Goal: Check status: Check status

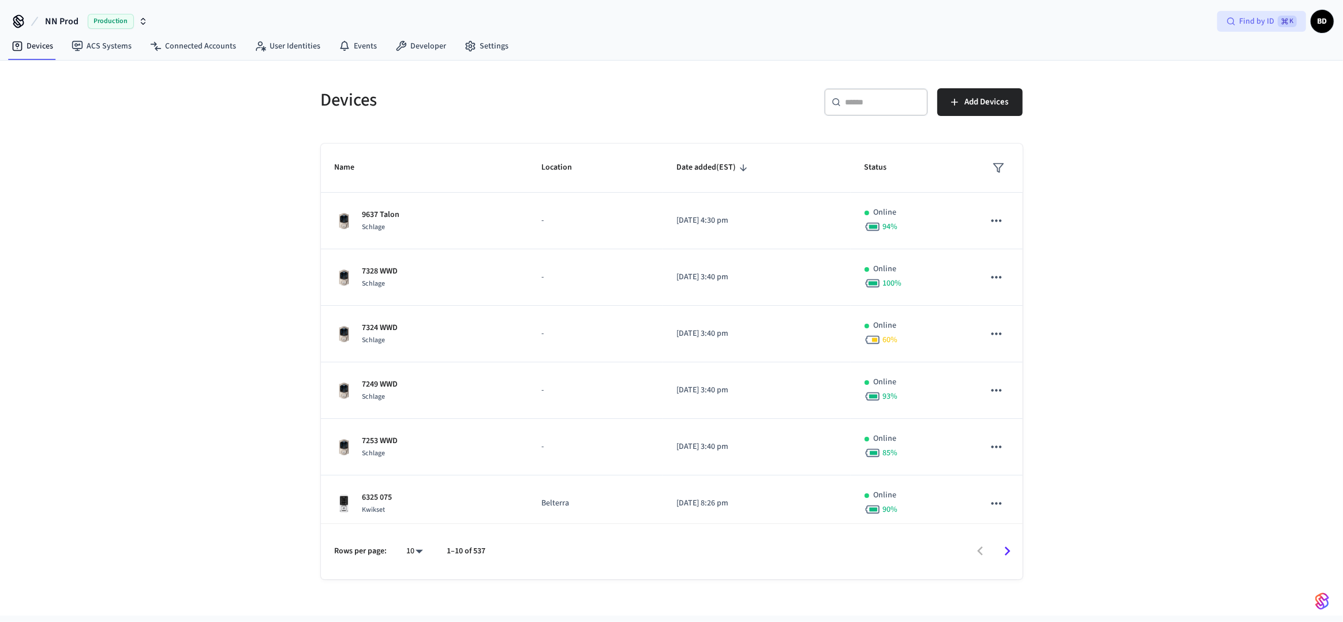
click at [1249, 31] on div "Find by ID ⌘ K" at bounding box center [1261, 21] width 89 height 21
click at [274, 54] on link "User Identities" at bounding box center [287, 46] width 84 height 21
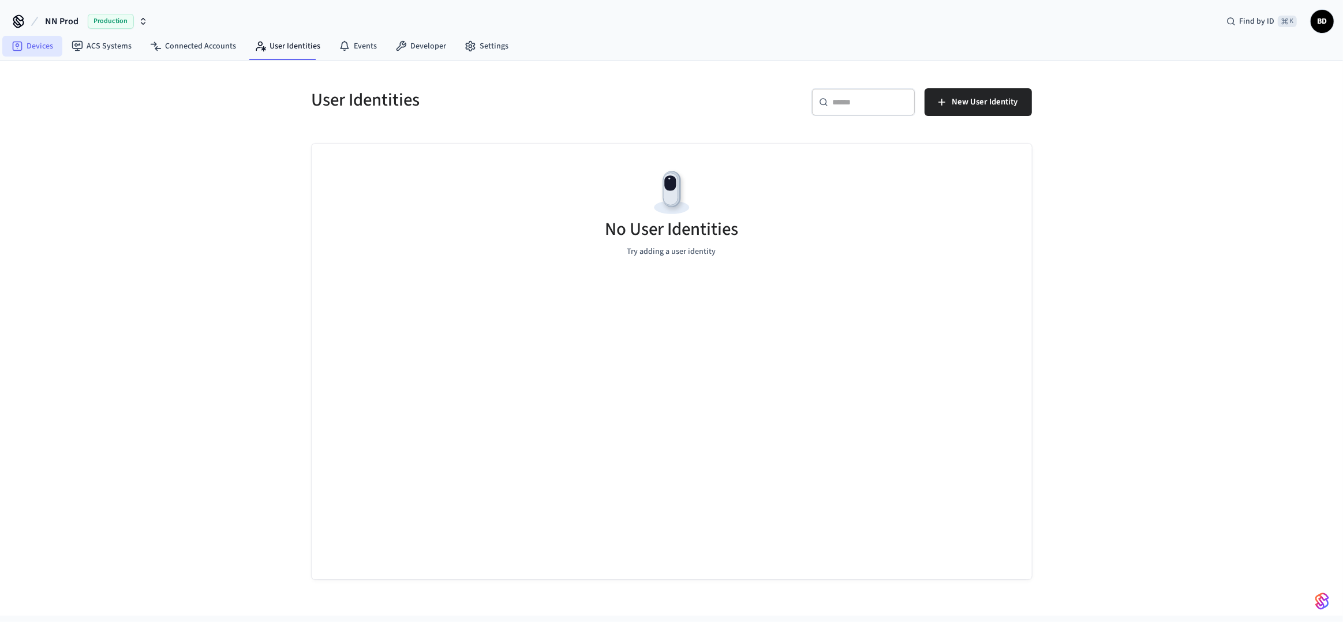
click at [50, 50] on link "Devices" at bounding box center [32, 46] width 60 height 21
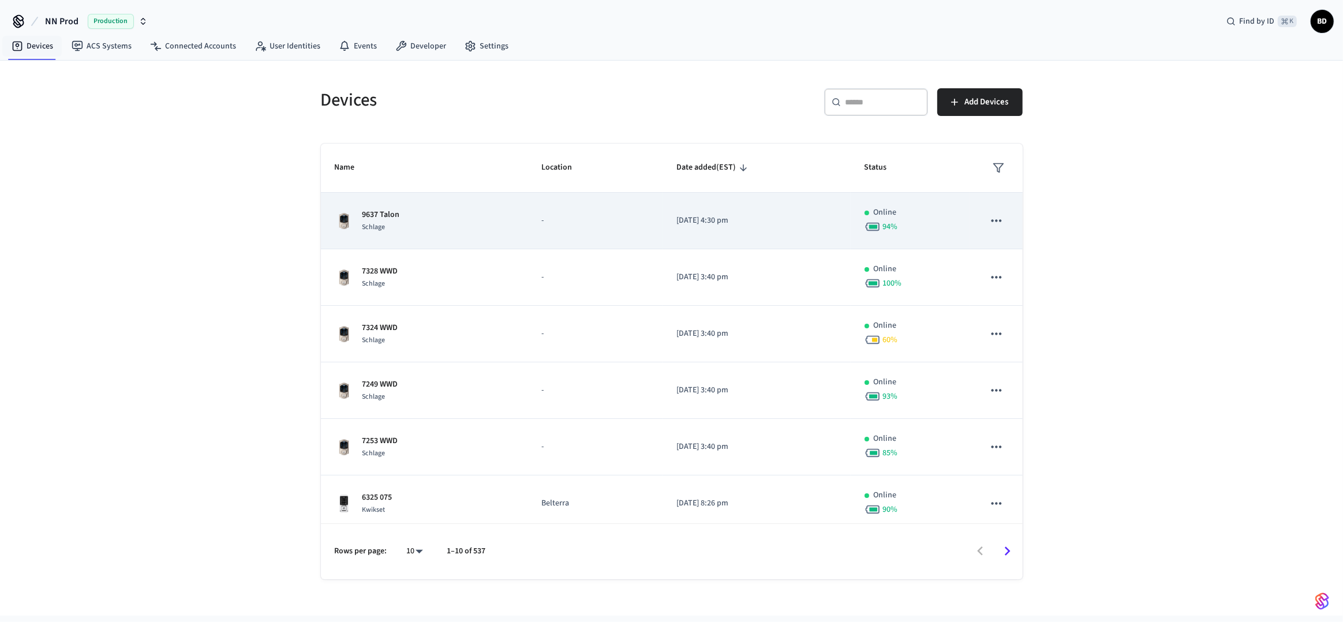
click at [774, 228] on td "[DATE] 4:30 pm" at bounding box center [756, 221] width 188 height 57
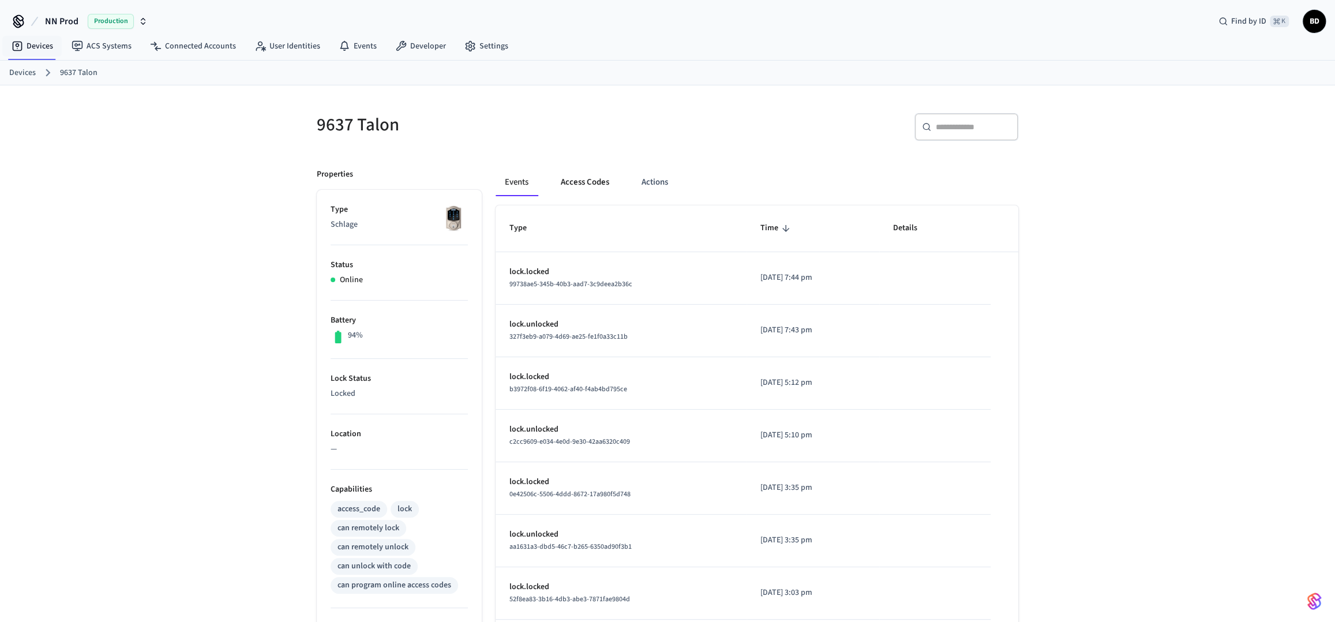
click at [574, 181] on button "Access Codes" at bounding box center [585, 182] width 67 height 28
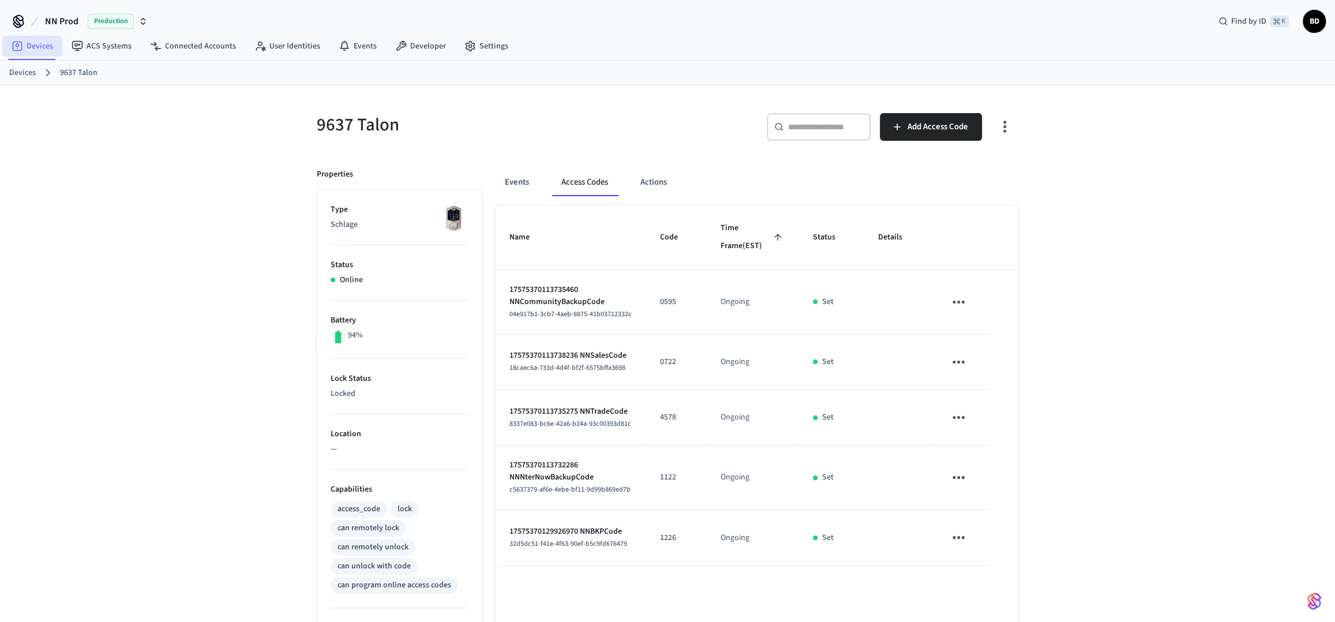
click at [24, 42] on link "Devices" at bounding box center [32, 46] width 60 height 21
